Goal: Transaction & Acquisition: Purchase product/service

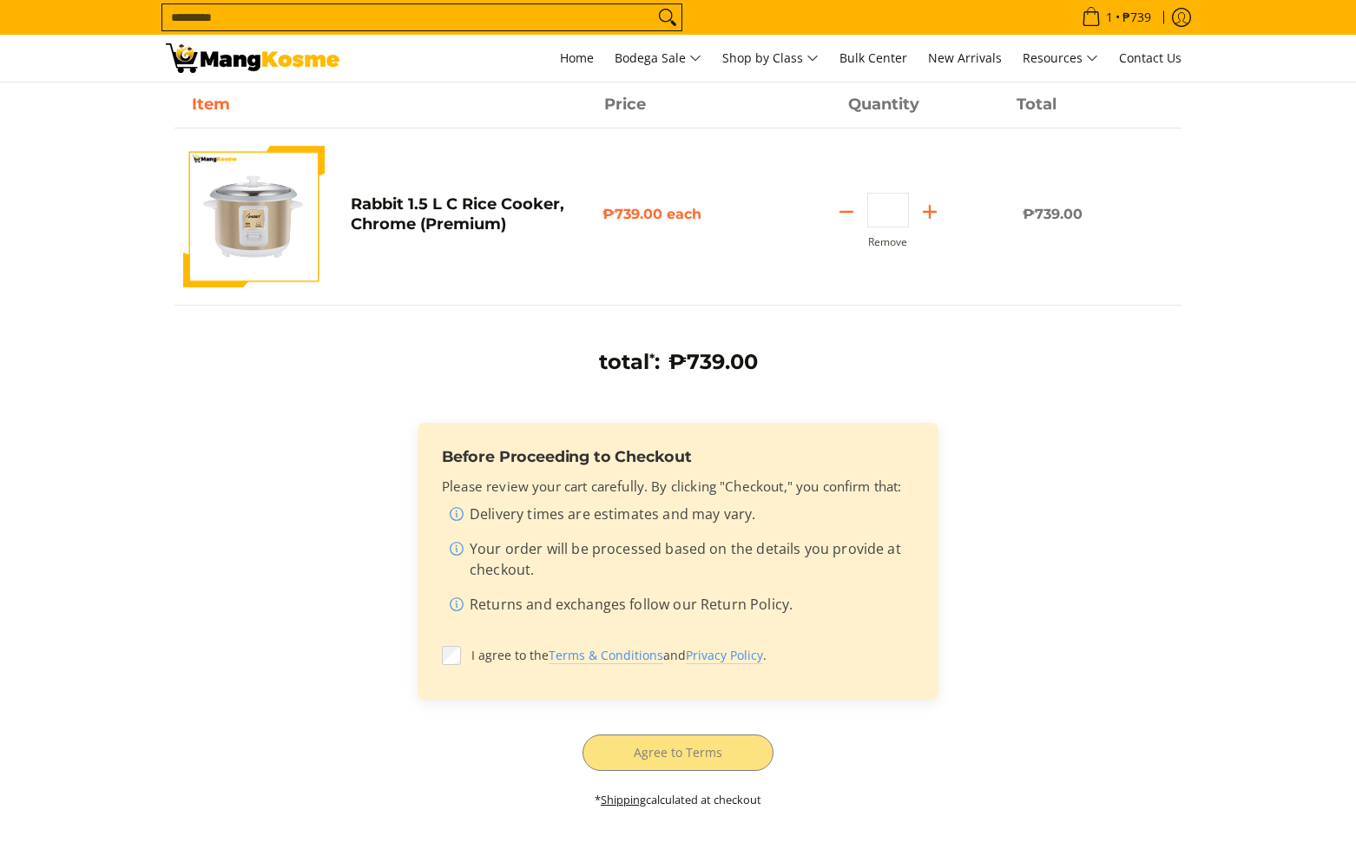
scroll to position [300, 0]
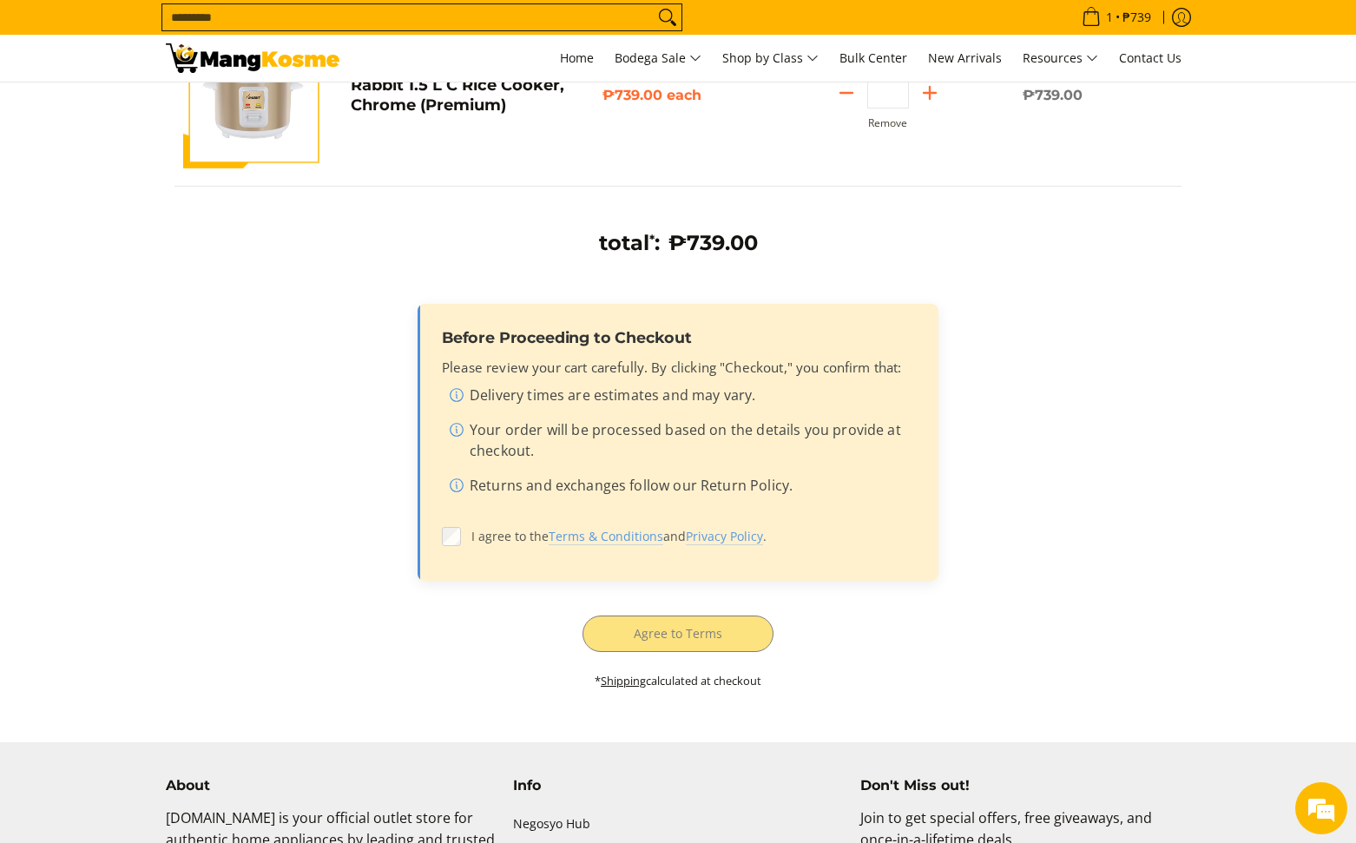
click at [478, 549] on label "I agree to the Terms & Conditions and Privacy Policy ." at bounding box center [678, 536] width 472 height 33
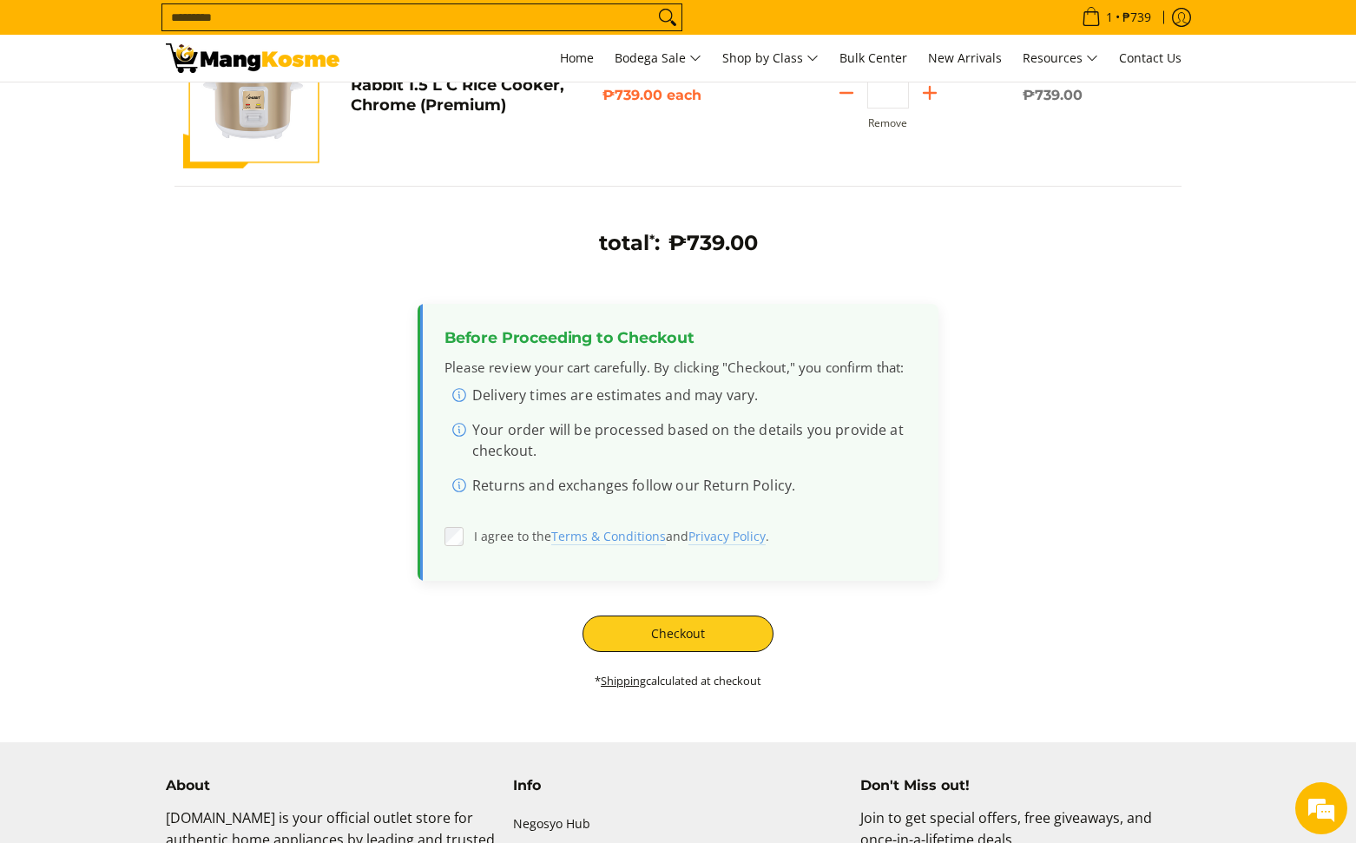
click at [480, 550] on label "I agree to the Terms & Conditions and Privacy Policy ." at bounding box center [680, 536] width 470 height 33
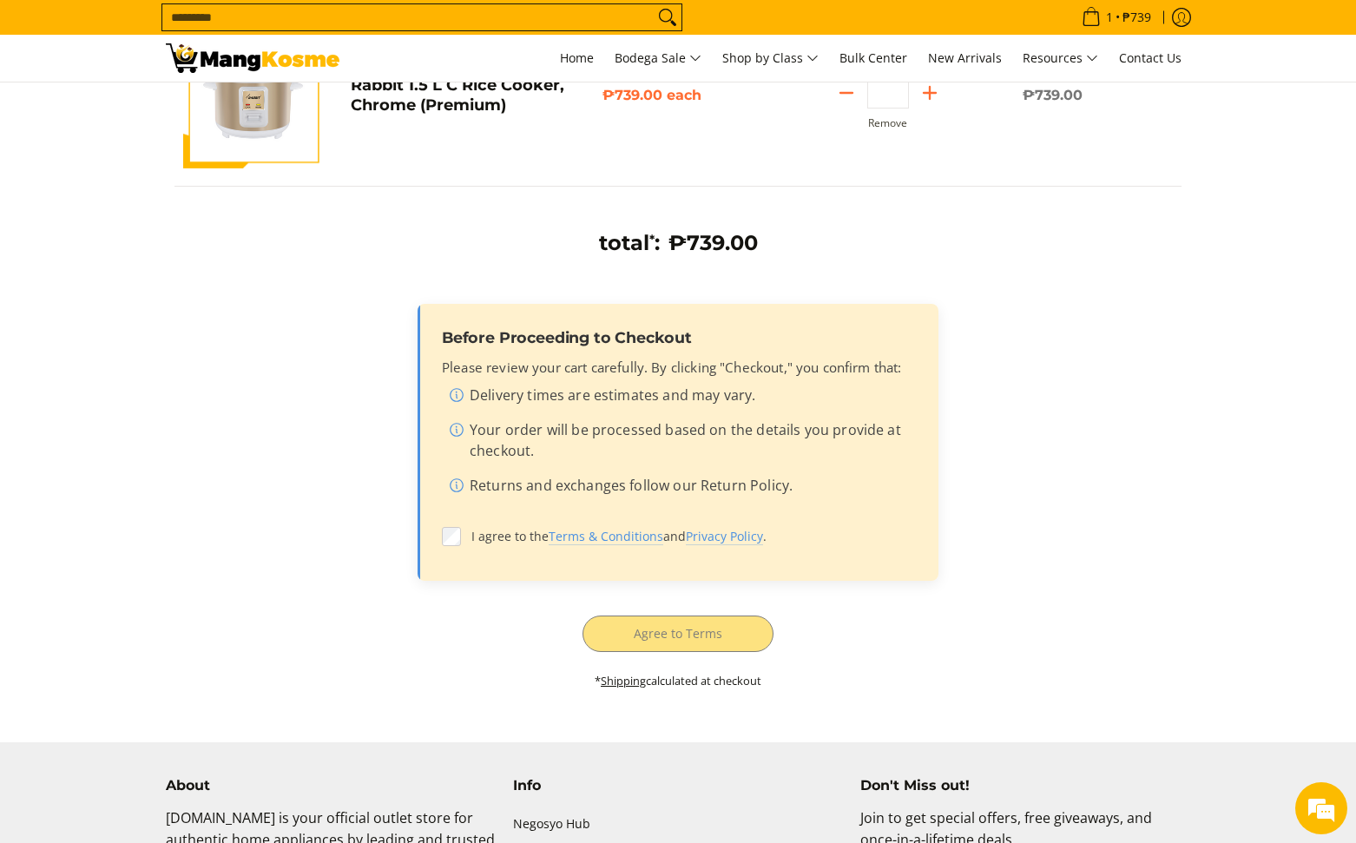
click at [854, 468] on ul "Delivery times are estimates and may vary. Your order will be processed based o…" at bounding box center [678, 444] width 472 height 118
click at [687, 518] on div "Before Proceeding to Checkout Please review your cart carefully. By clicking "C…" at bounding box center [678, 442] width 521 height 277
click at [679, 524] on label "I agree to the Terms & Conditions and Privacy Policy ." at bounding box center [678, 536] width 472 height 33
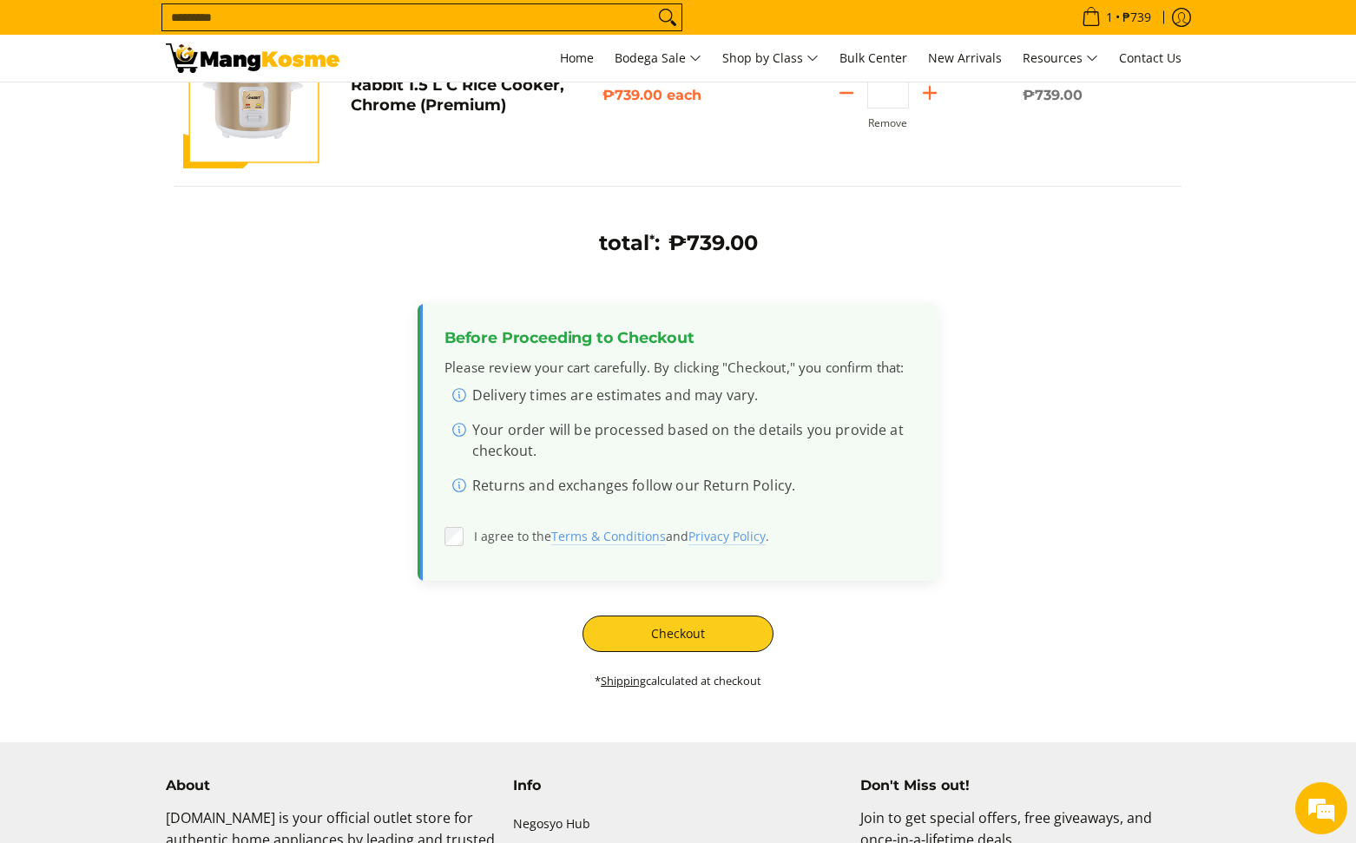
click at [679, 524] on label "I agree to the Terms & Conditions and Privacy Policy ." at bounding box center [680, 536] width 470 height 33
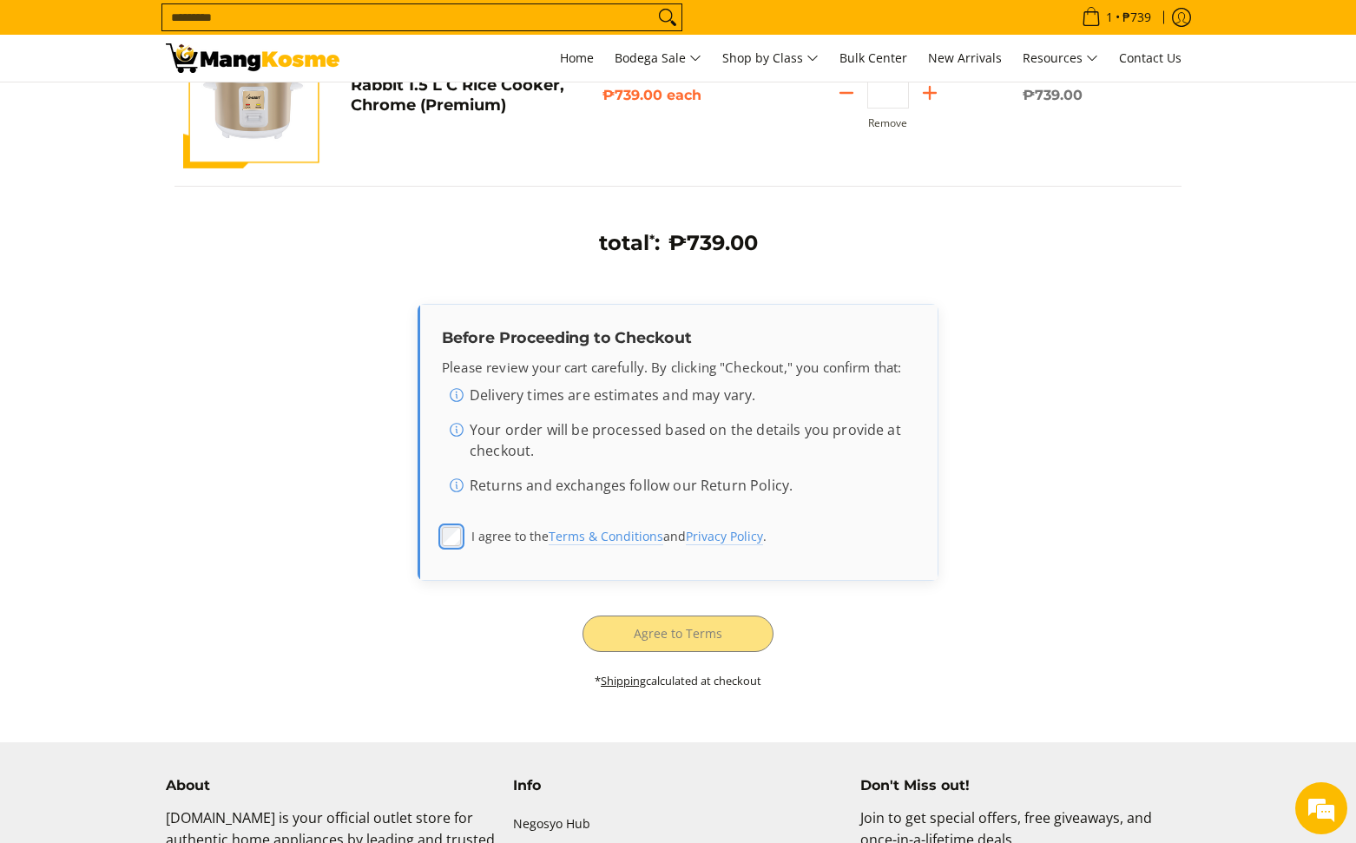
scroll to position [0, 0]
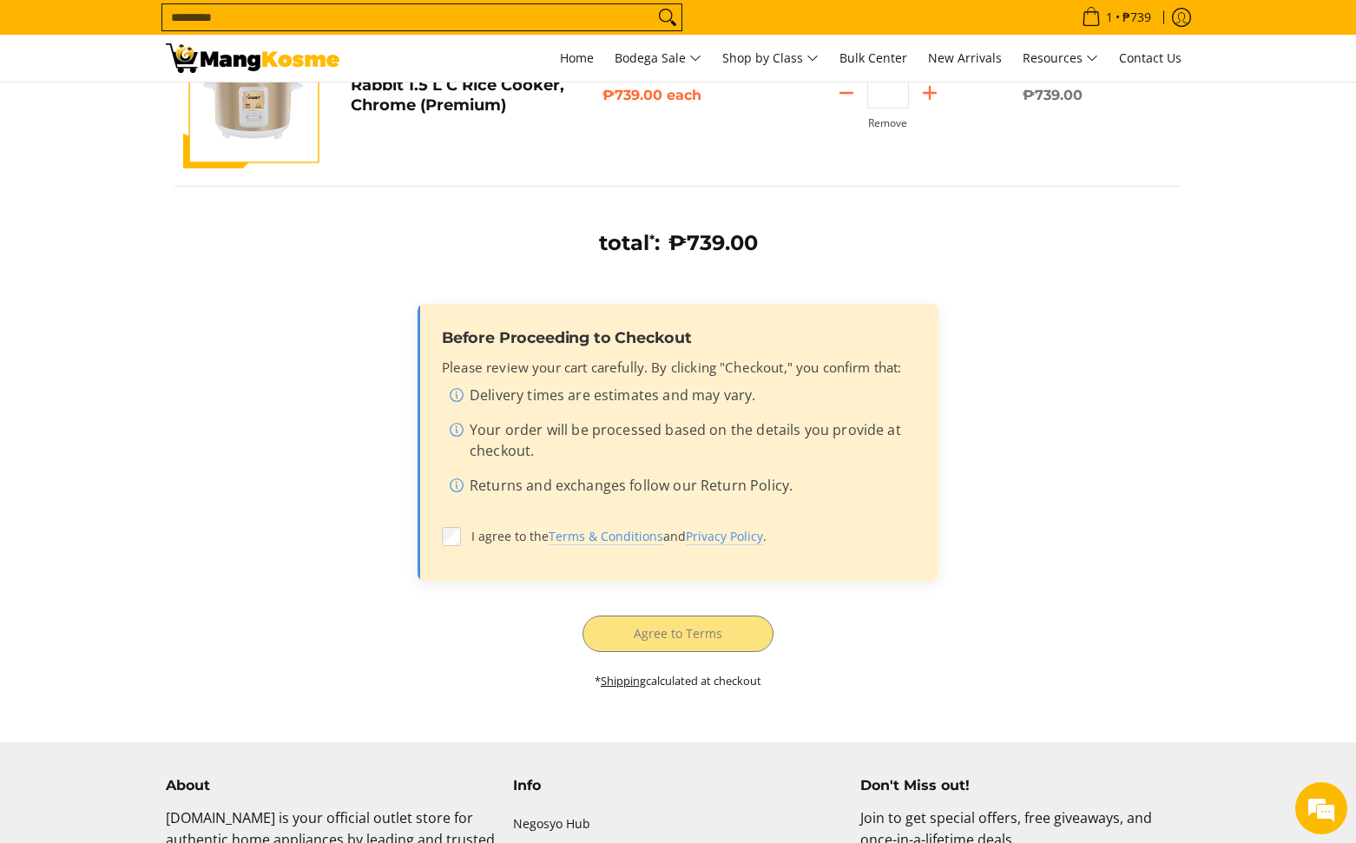
click at [577, 499] on li "Returns and exchanges follow our Return Policy." at bounding box center [681, 489] width 465 height 28
